Goal: Transaction & Acquisition: Download file/media

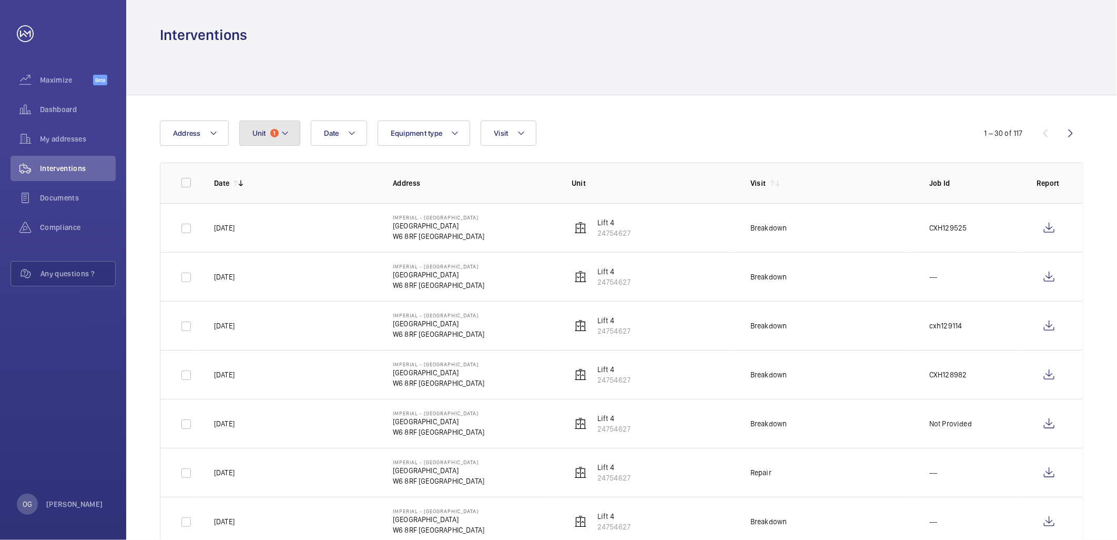
click at [267, 136] on button "Unit 1" at bounding box center [269, 132] width 61 height 25
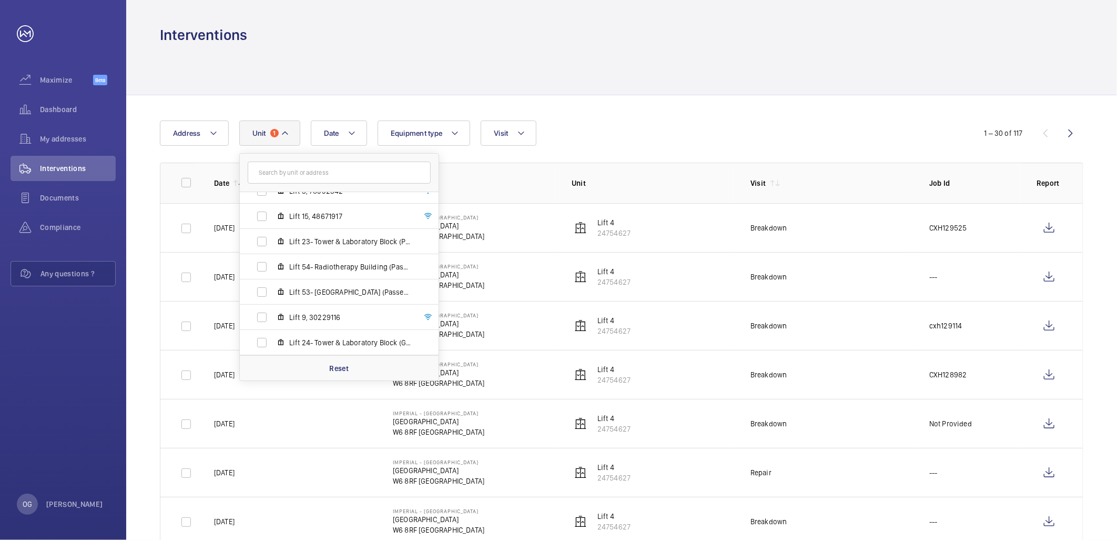
scroll to position [619, 0]
click at [287, 344] on label "Lift 4, 24754627" at bounding box center [331, 343] width 182 height 25
click at [272, 344] on input "Lift 4, 24754627" at bounding box center [261, 343] width 21 height 21
checkbox input "false"
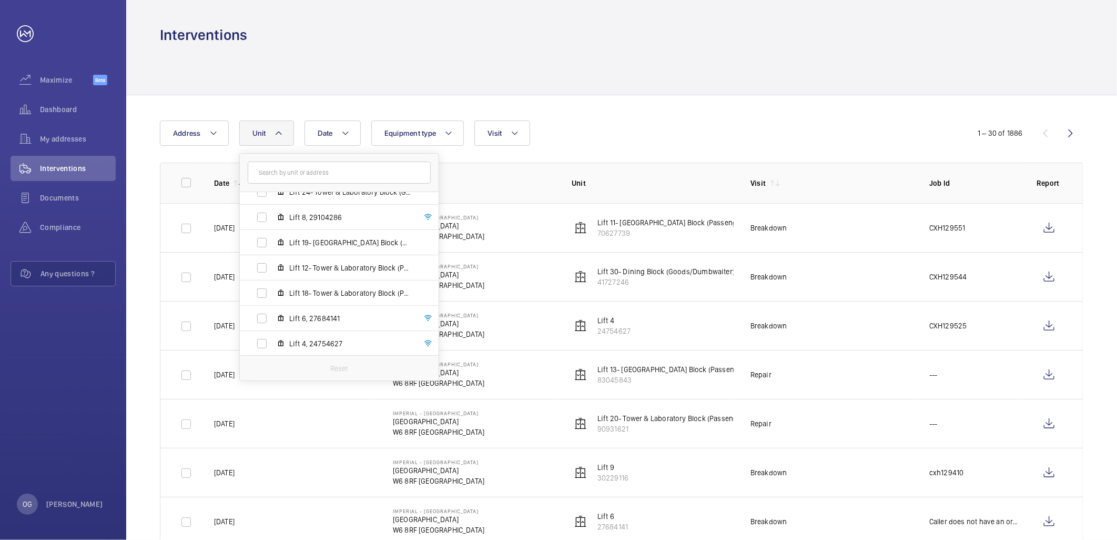
click at [642, 140] on div "Date Address Unit [GEOGRAPHIC_DATA] - [GEOGRAPHIC_DATA] Lift 26- Care of the [G…" at bounding box center [558, 132] width 797 height 25
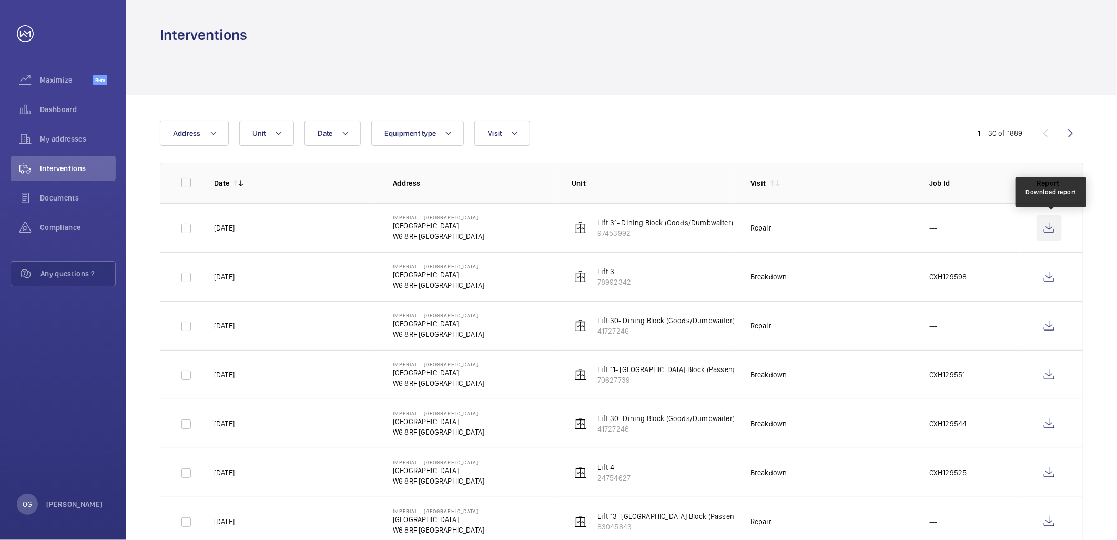
click at [1047, 227] on wm-front-icon-button at bounding box center [1049, 227] width 25 height 25
